Goal: Go to known website: Access a specific website the user already knows

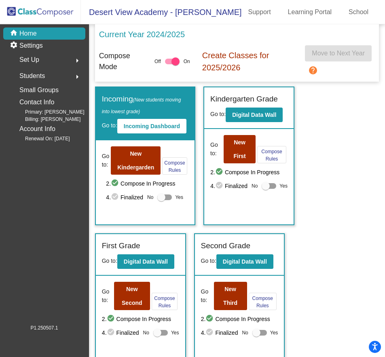
click at [47, 10] on img at bounding box center [40, 12] width 81 height 24
click at [47, 14] on img at bounding box center [40, 12] width 81 height 24
click at [46, 11] on img at bounding box center [40, 12] width 81 height 24
click at [16, 9] on img at bounding box center [40, 12] width 81 height 24
click at [32, 11] on img at bounding box center [40, 12] width 81 height 24
